Goal: Task Accomplishment & Management: Use online tool/utility

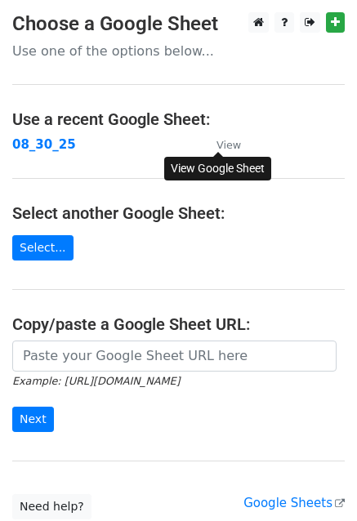
click at [227, 144] on small "View" at bounding box center [229, 145] width 25 height 12
click at [59, 252] on link "Select..." at bounding box center [42, 247] width 61 height 25
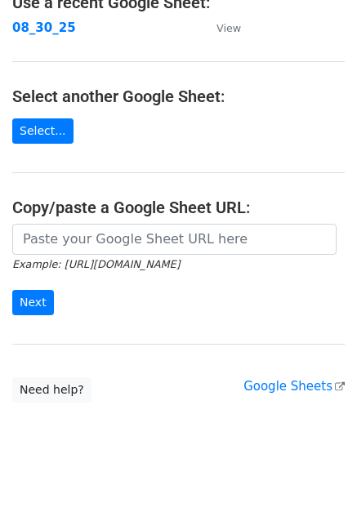
scroll to position [127, 0]
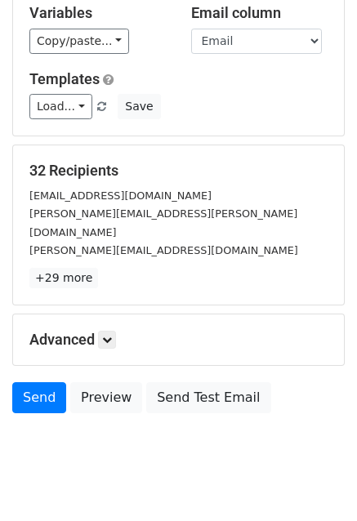
scroll to position [177, 0]
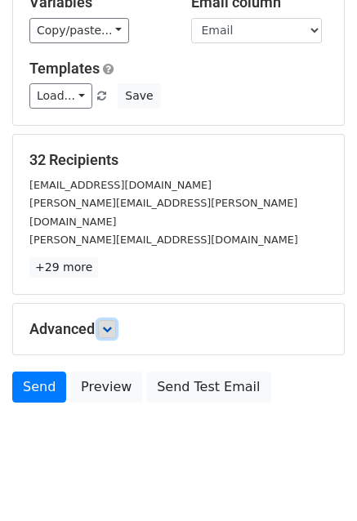
click at [110, 320] on link at bounding box center [107, 329] width 18 height 18
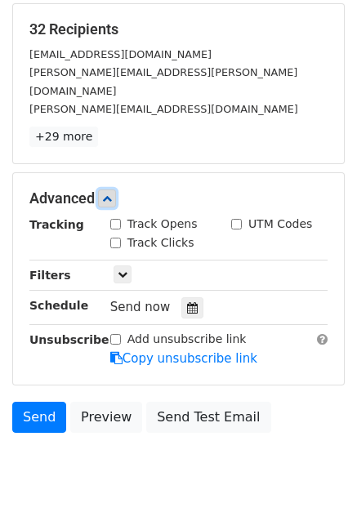
scroll to position [320, 0]
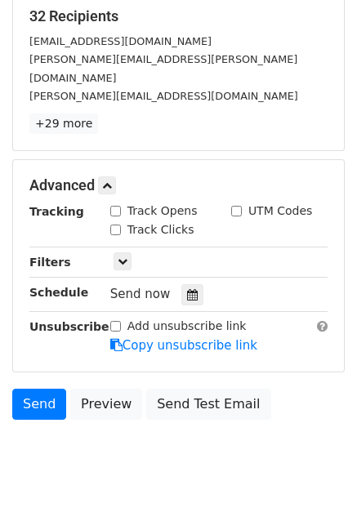
click at [114, 206] on input "Track Opens" at bounding box center [115, 211] width 11 height 11
checkbox input "true"
click at [114, 225] on input "Track Clicks" at bounding box center [115, 230] width 11 height 11
checkbox input "true"
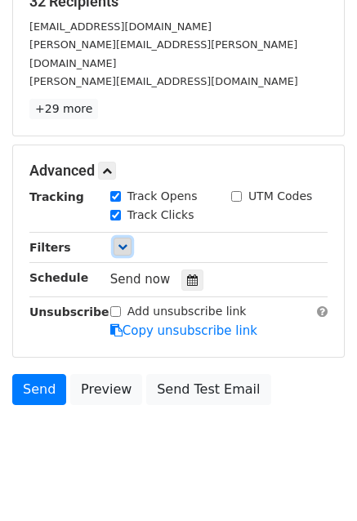
click at [127, 242] on icon at bounding box center [123, 247] width 10 height 10
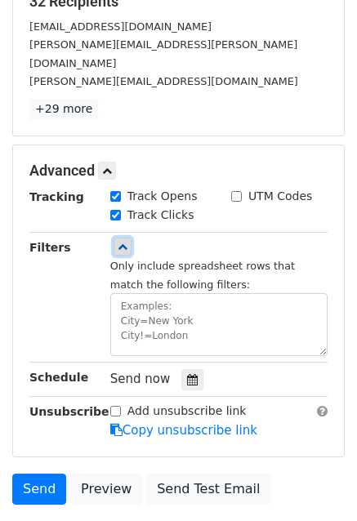
click at [127, 242] on icon at bounding box center [123, 247] width 10 height 10
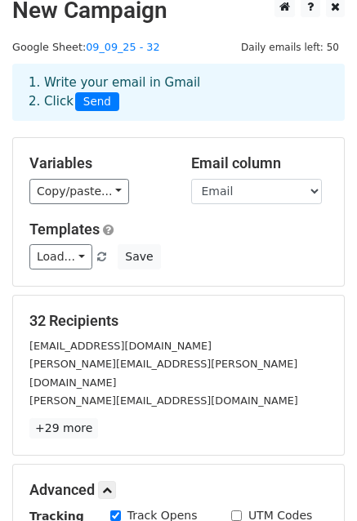
scroll to position [0, 0]
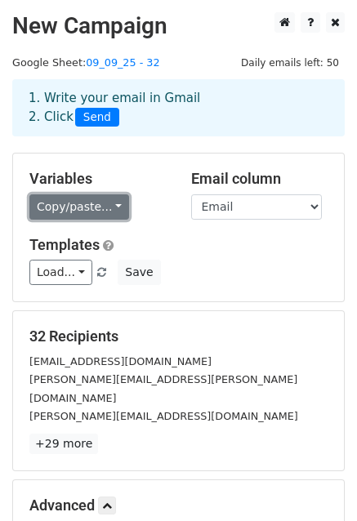
click at [106, 202] on link "Copy/paste..." at bounding box center [79, 207] width 100 height 25
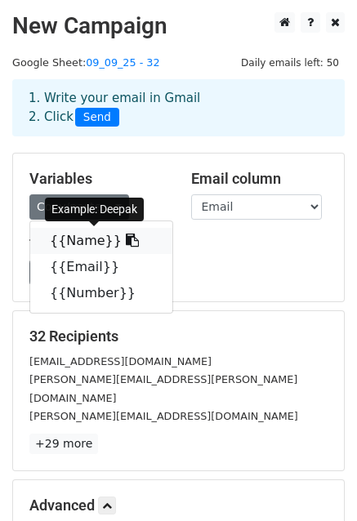
click at [74, 241] on link "{{Name}}" at bounding box center [101, 241] width 142 height 26
